Goal: Use online tool/utility: Utilize a website feature to perform a specific function

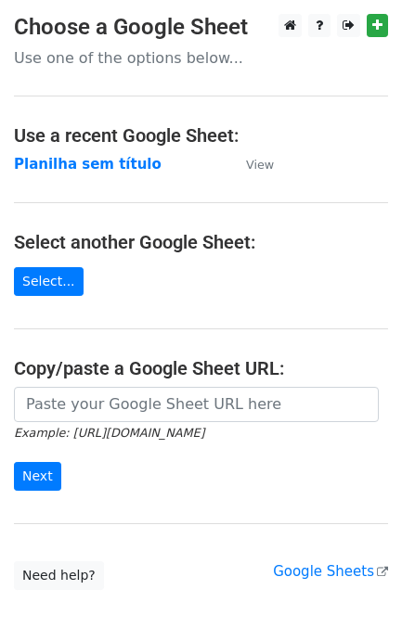
click at [109, 419] on input "url" at bounding box center [196, 404] width 364 height 35
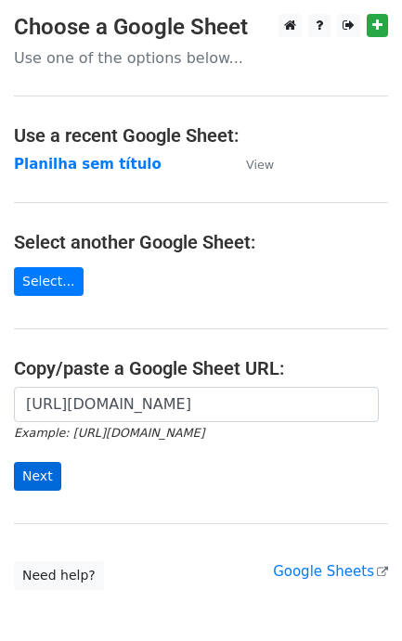
type input "[URL][DOMAIN_NAME]"
click at [52, 474] on input "Next" at bounding box center [37, 476] width 47 height 29
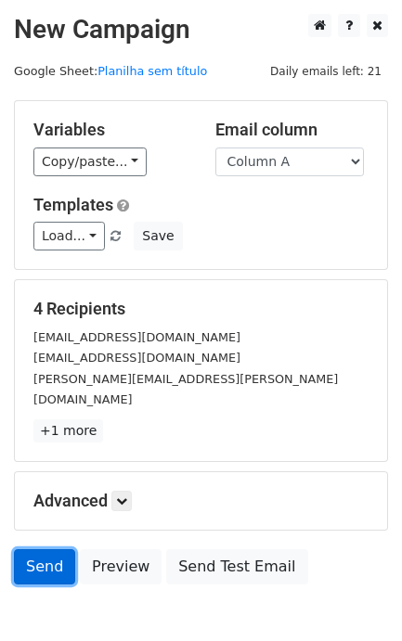
click at [42, 556] on link "Send" at bounding box center [44, 566] width 61 height 35
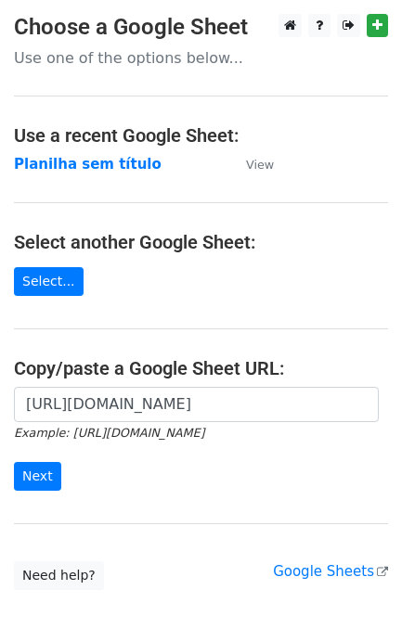
scroll to position [0, 415]
type input "[URL][DOMAIN_NAME]"
click at [40, 473] on input "Next" at bounding box center [37, 476] width 47 height 29
